Goal: Transaction & Acquisition: Purchase product/service

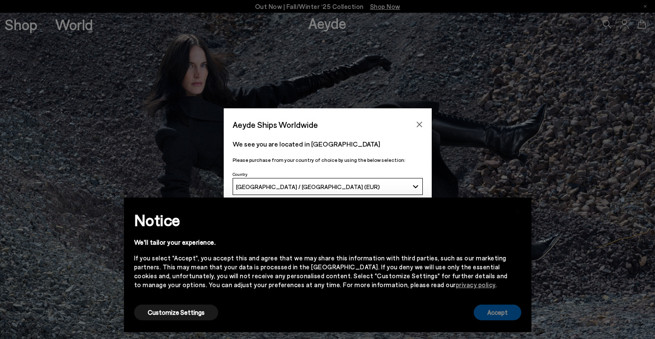
click at [508, 315] on button "Accept" at bounding box center [498, 312] width 48 height 16
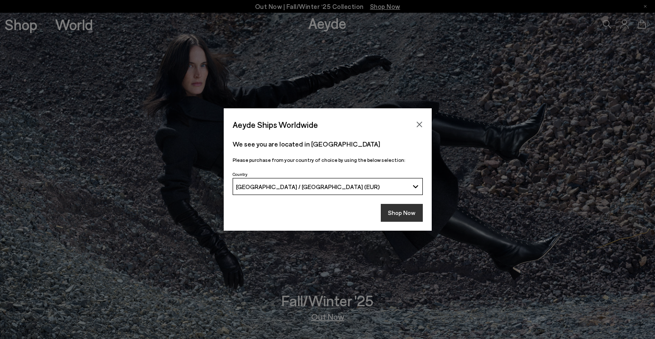
click at [407, 209] on button "Shop Now" at bounding box center [402, 213] width 42 height 18
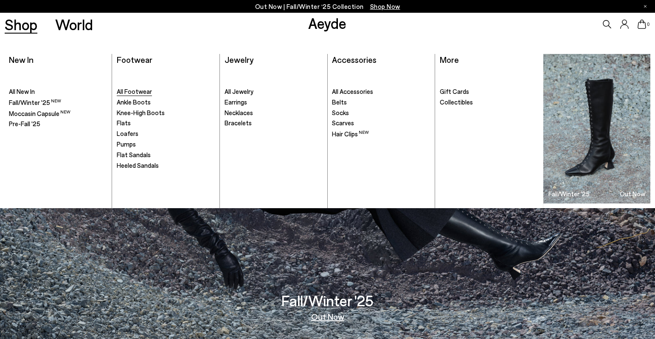
click at [125, 92] on span "All Footwear" at bounding box center [134, 91] width 35 height 8
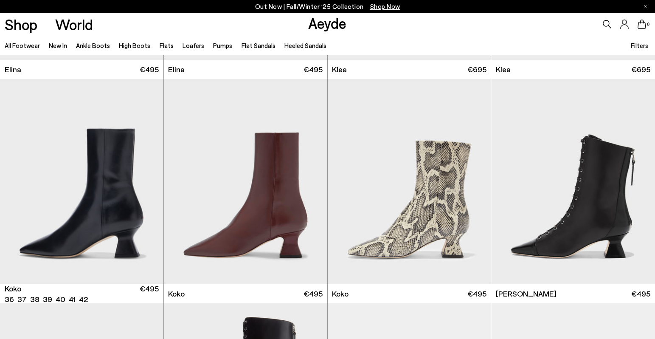
scroll to position [1096, 0]
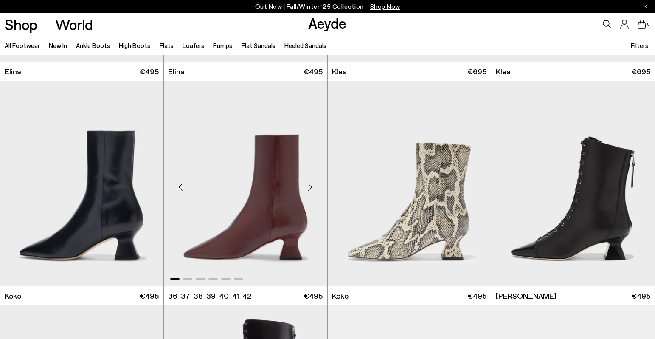
click at [311, 186] on div "Next slide" at bounding box center [309, 186] width 25 height 25
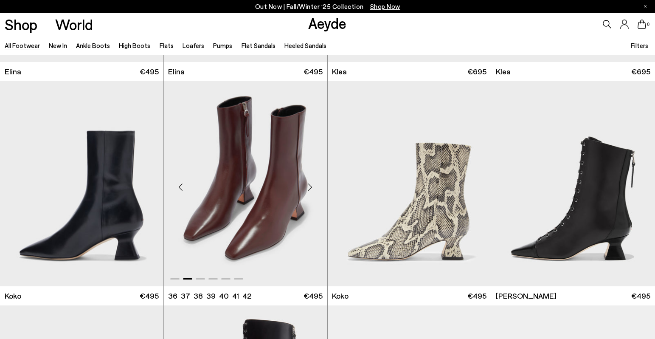
click at [311, 186] on div "Next slide" at bounding box center [309, 186] width 25 height 25
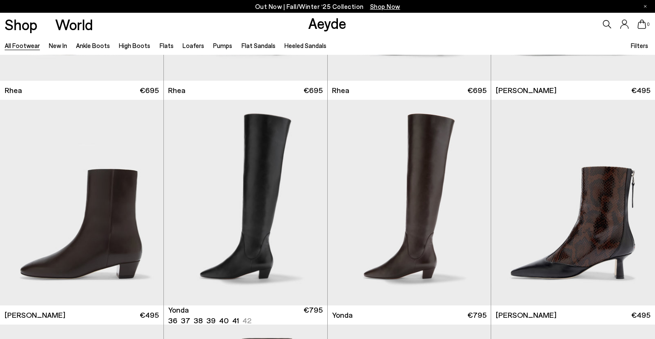
scroll to position [1974, 0]
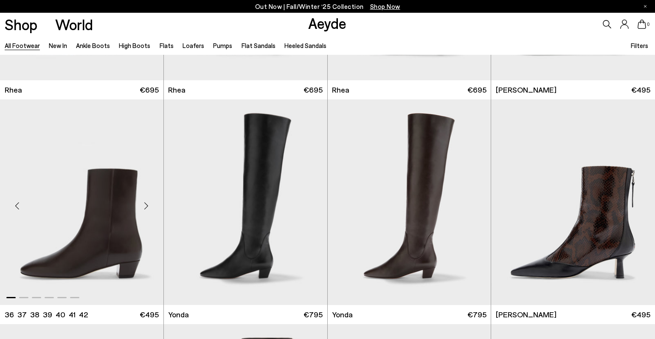
click at [150, 204] on div "Next slide" at bounding box center [146, 205] width 25 height 25
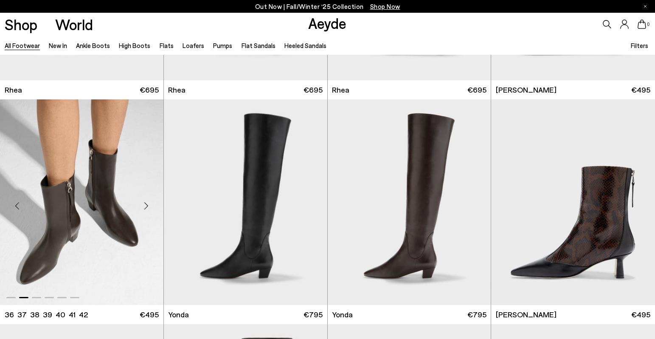
click at [150, 204] on div "Next slide" at bounding box center [146, 205] width 25 height 25
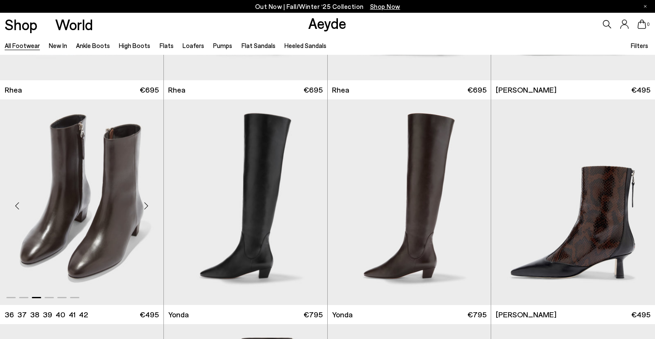
click at [150, 204] on div "Next slide" at bounding box center [146, 205] width 25 height 25
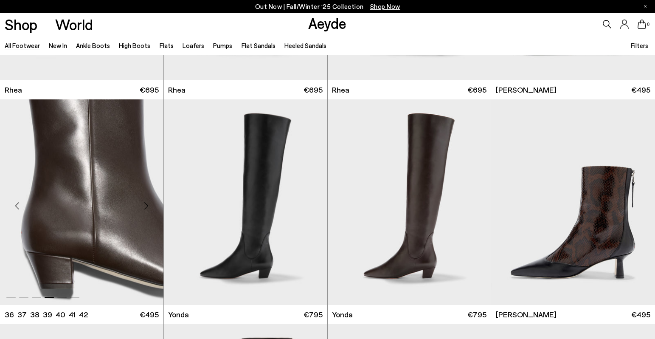
click at [150, 204] on div "Next slide" at bounding box center [146, 205] width 25 height 25
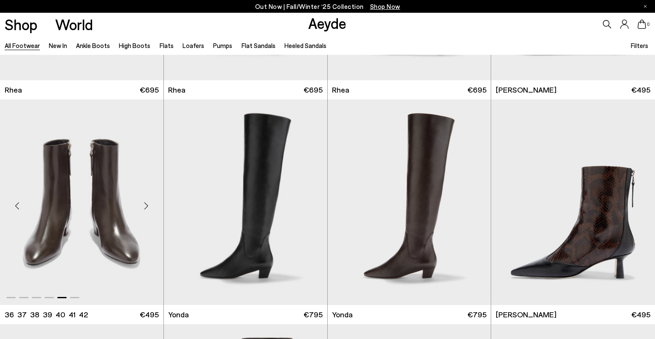
click at [150, 204] on div "Next slide" at bounding box center [146, 205] width 25 height 25
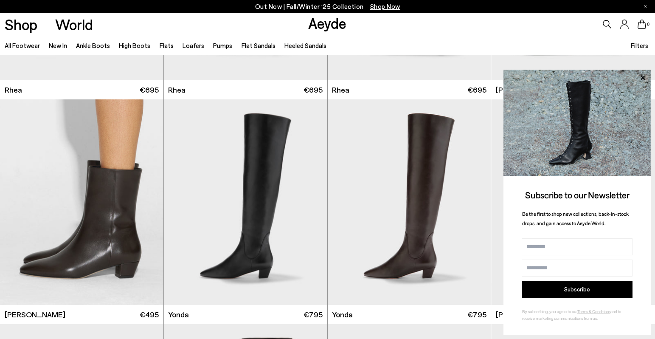
click at [511, 33] on div "0" at bounding box center [546, 24] width 218 height 23
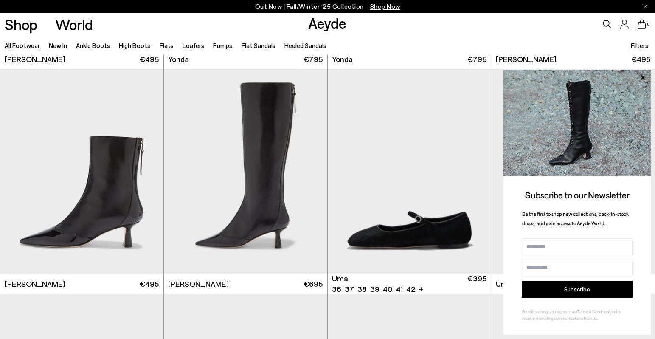
scroll to position [2170, 0]
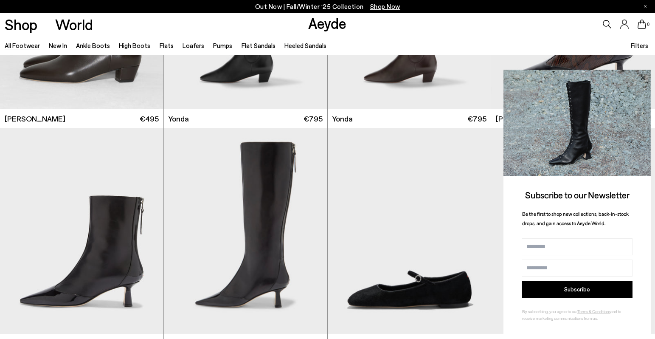
click at [642, 77] on icon at bounding box center [642, 77] width 4 height 4
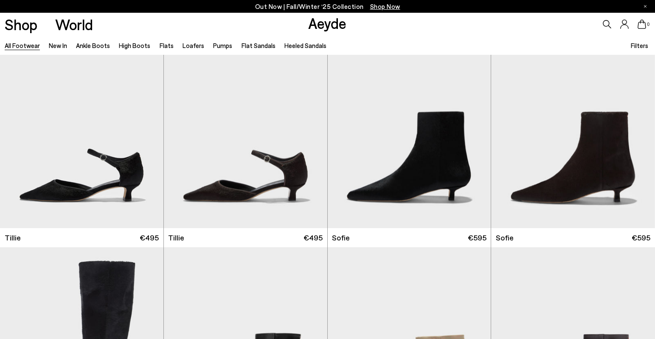
scroll to position [2544, 0]
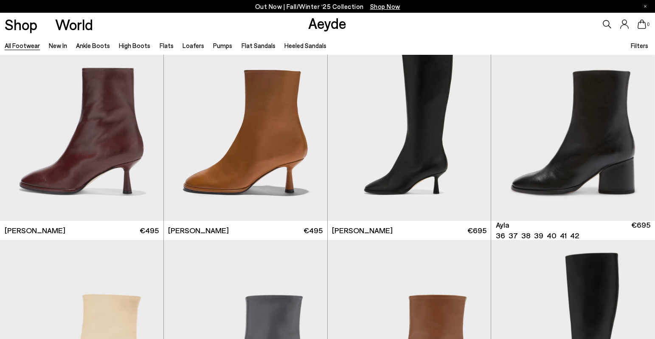
scroll to position [4684, 0]
